Goal: Task Accomplishment & Management: Use online tool/utility

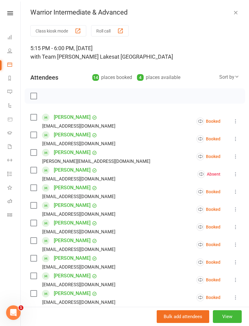
click at [111, 29] on button "Roll call" at bounding box center [110, 30] width 38 height 11
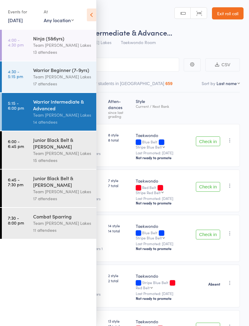
click at [56, 76] on div "Team [PERSON_NAME] Lakes" at bounding box center [62, 76] width 58 height 7
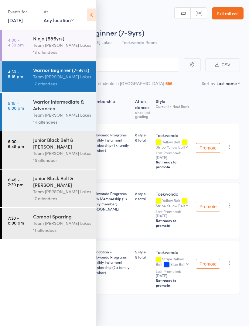
click at [95, 9] on icon at bounding box center [91, 15] width 9 height 13
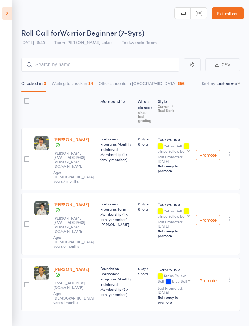
click at [71, 85] on button "Waiting to check in 14" at bounding box center [73, 85] width 42 height 14
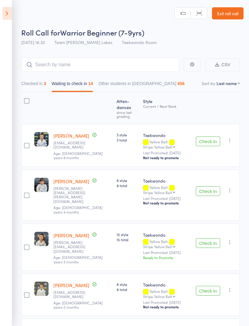
click at [209, 143] on button "Check in" at bounding box center [208, 142] width 24 height 10
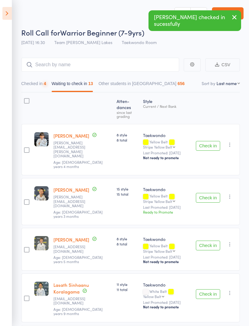
click at [209, 142] on button "Check in" at bounding box center [208, 146] width 24 height 10
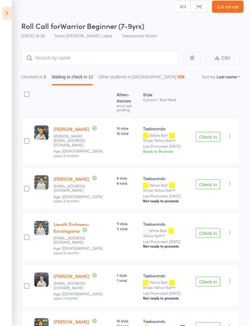
click at [210, 277] on button "Check in" at bounding box center [208, 282] width 24 height 10
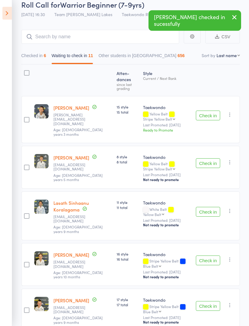
click at [212, 256] on button "Check in" at bounding box center [208, 261] width 24 height 10
click at [211, 256] on button "Check in" at bounding box center [208, 261] width 24 height 10
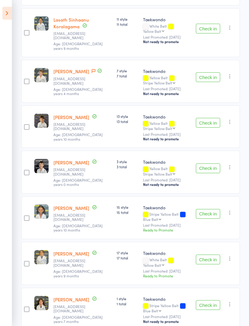
scroll to position [215, 0]
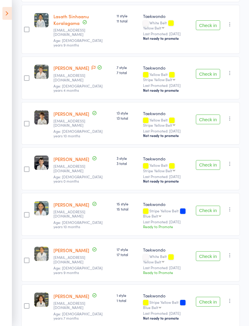
click at [212, 297] on button "Check in" at bounding box center [208, 302] width 24 height 10
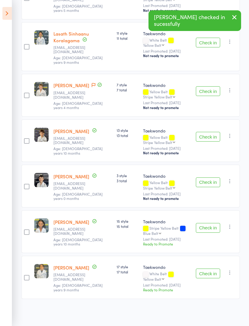
scroll to position [169, 0]
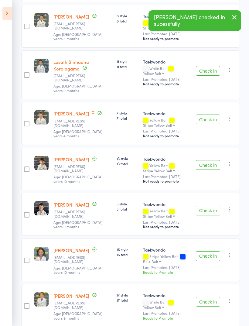
click at [209, 206] on button "Check in" at bounding box center [208, 211] width 24 height 10
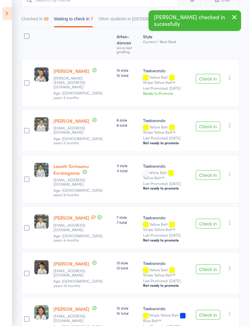
scroll to position [64, 0]
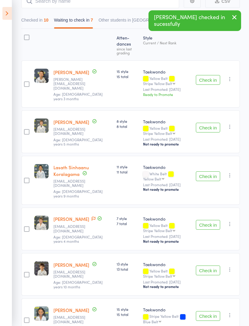
click at [210, 172] on button "Check in" at bounding box center [208, 177] width 24 height 10
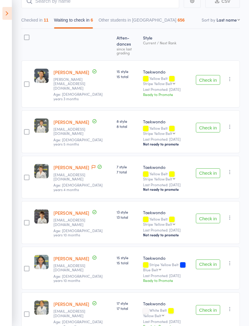
click at [212, 79] on button "Check in" at bounding box center [208, 80] width 24 height 10
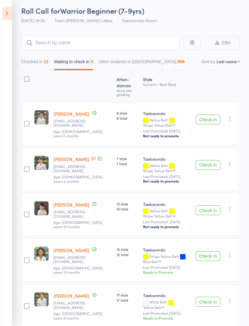
click at [214, 208] on button "Check in" at bounding box center [208, 211] width 24 height 10
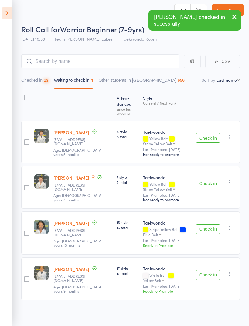
scroll to position [4, 0]
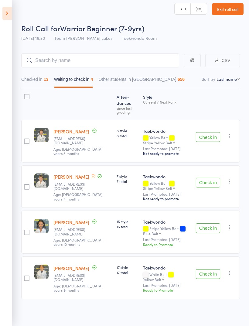
click at [208, 269] on button "Check in" at bounding box center [208, 274] width 24 height 10
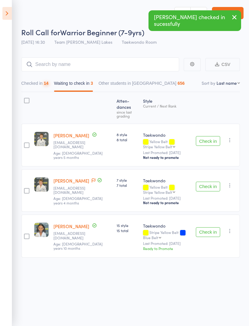
click at [237, 81] on select "First name Last name Birthday [DATE]? Behind on payments? Check in time Next pa…" at bounding box center [228, 83] width 23 height 6
select select "10"
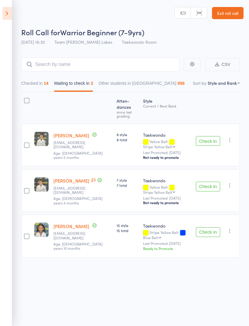
click at [231, 137] on icon "button" at bounding box center [230, 140] width 6 height 6
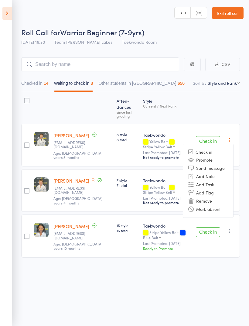
click at [220, 205] on li "Mark absent" at bounding box center [208, 209] width 50 height 8
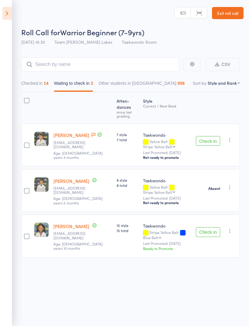
click at [210, 136] on button "Check in" at bounding box center [208, 141] width 24 height 10
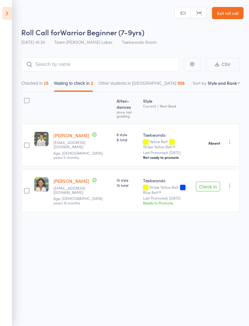
click at [210, 182] on button "Check in" at bounding box center [208, 187] width 24 height 10
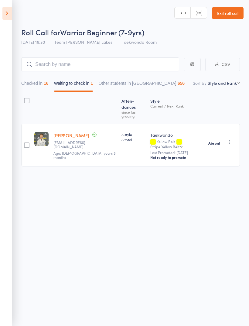
click at [27, 98] on div at bounding box center [26, 100] width 5 height 5
click at [25, 99] on input "checkbox" at bounding box center [25, 99] width 0 height 0
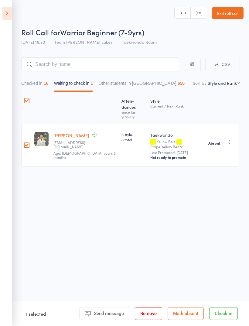
click at [187, 315] on button "Mark absent" at bounding box center [186, 314] width 36 height 13
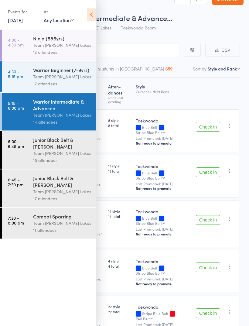
click at [85, 14] on div "Events for [DATE] [DATE] [DATE] Sun Mon Tue Wed Thu Fri Sat 31 27 28 29 30 31 0…" at bounding box center [48, 15] width 96 height 31
click at [92, 16] on icon at bounding box center [91, 15] width 9 height 13
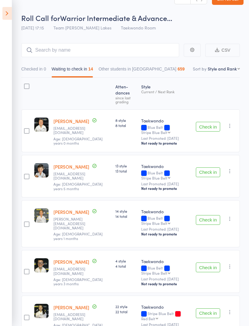
click at [5, 19] on icon at bounding box center [6, 13] width 9 height 13
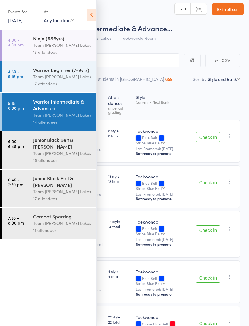
scroll to position [0, 0]
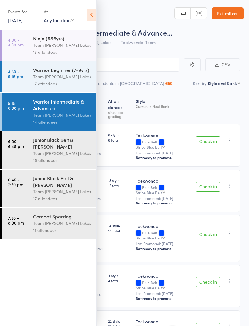
click at [227, 9] on link "Exit roll call" at bounding box center [228, 13] width 32 height 12
